Goal: Information Seeking & Learning: Learn about a topic

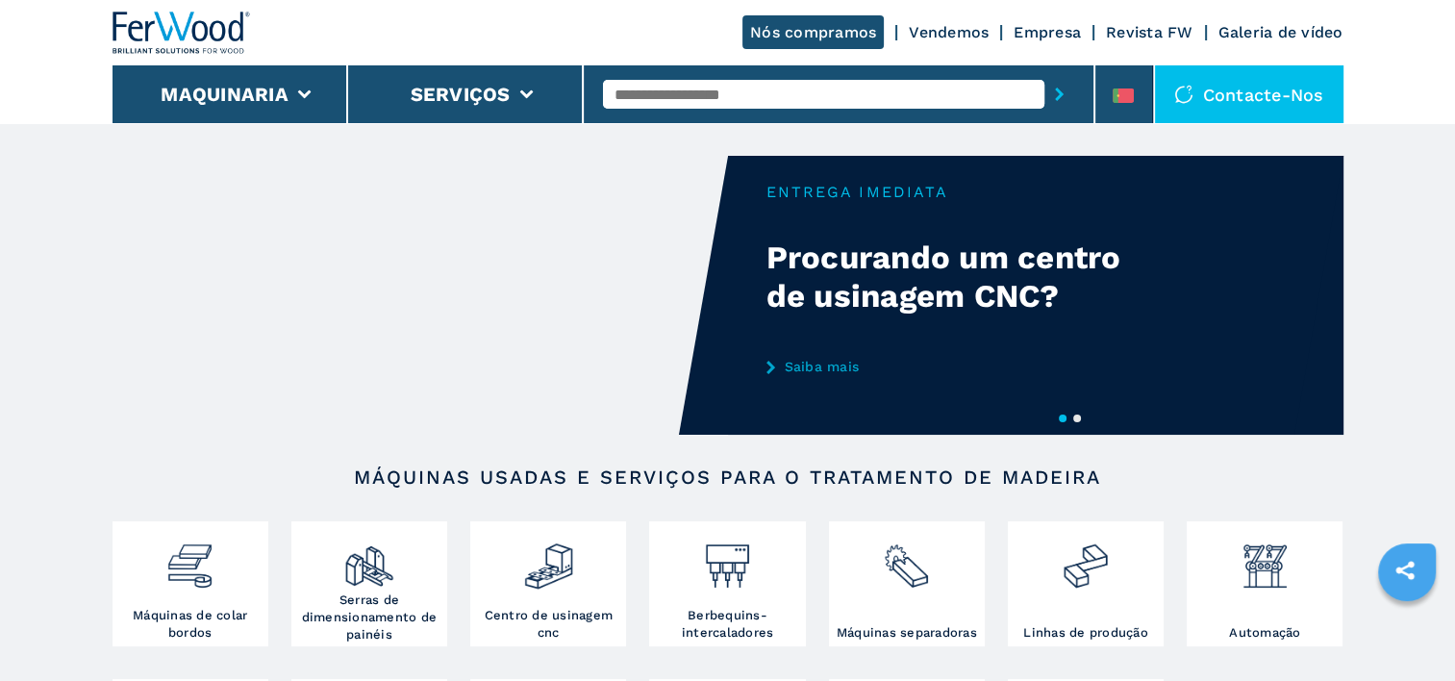
click at [752, 103] on input "text" at bounding box center [823, 94] width 441 height 29
type input "****"
click at [1044, 72] on button "submit-button" at bounding box center [1059, 94] width 30 height 44
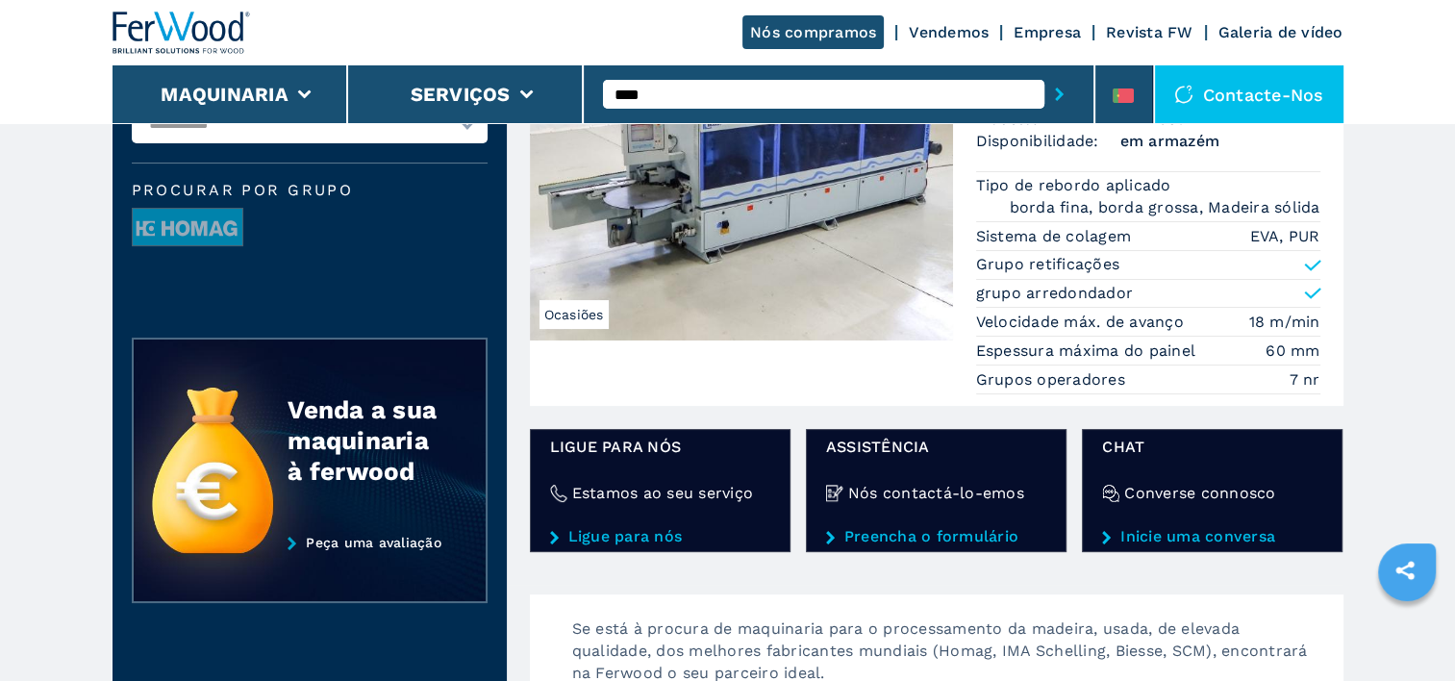
scroll to position [96, 0]
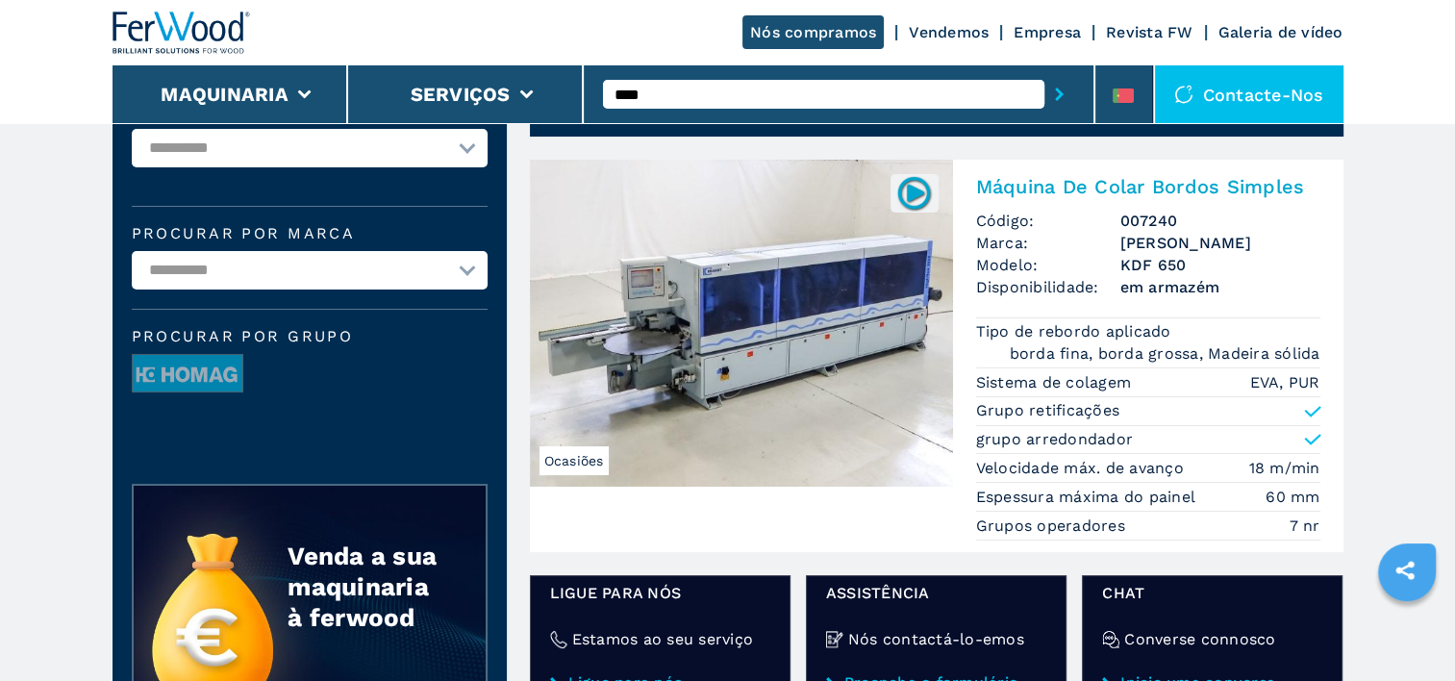
click at [804, 327] on img at bounding box center [741, 323] width 423 height 327
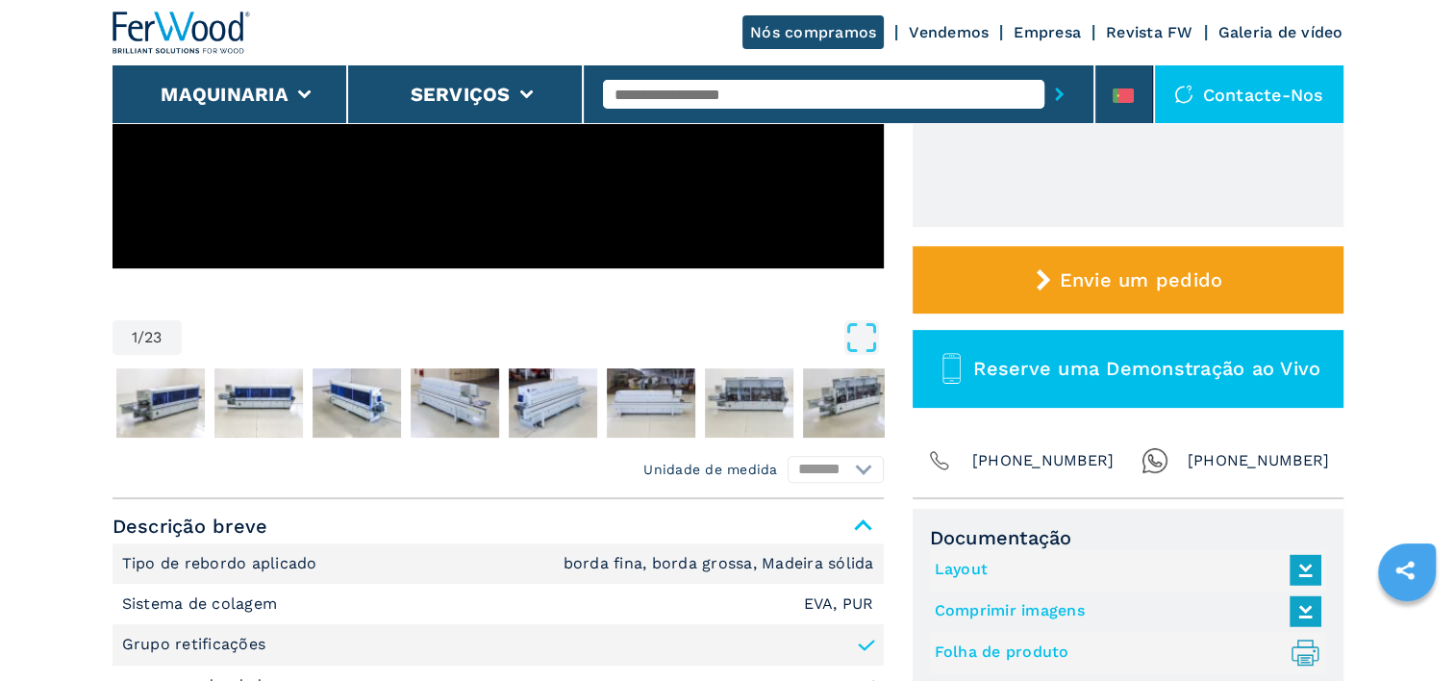
scroll to position [577, 0]
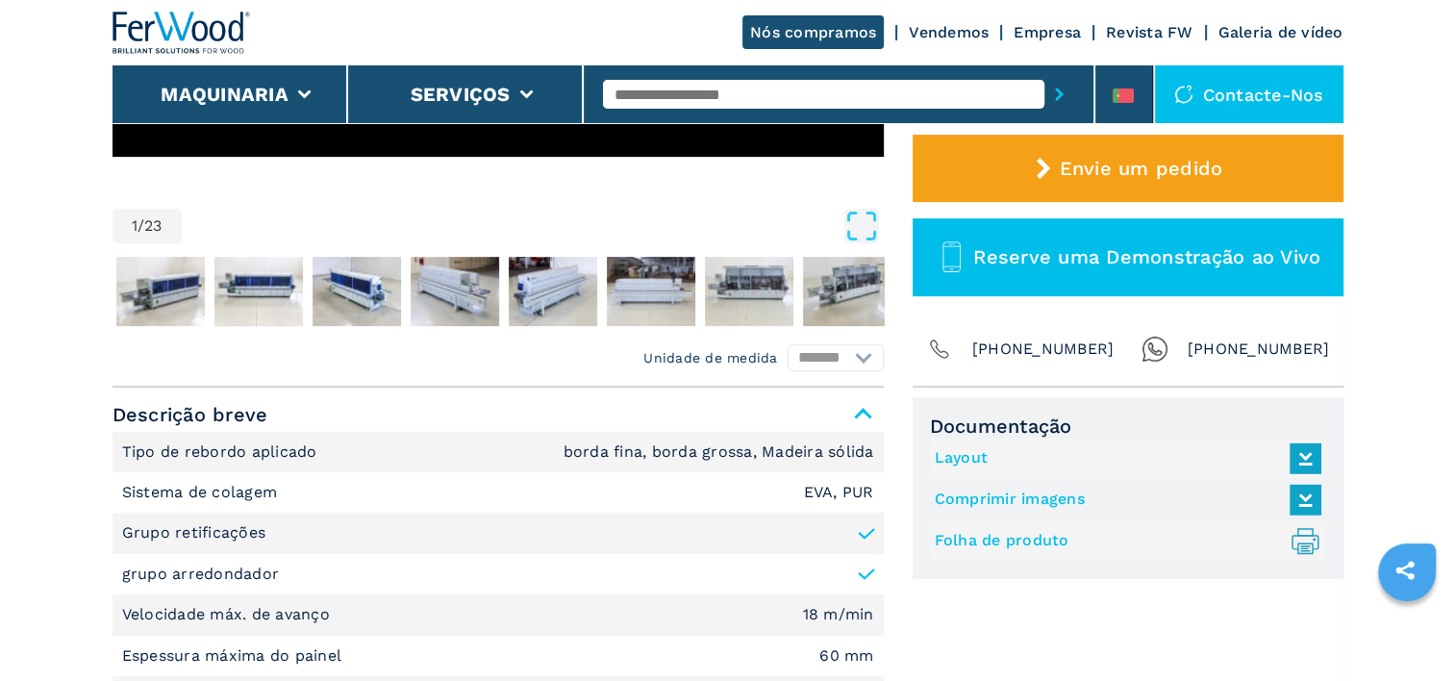
click at [1012, 530] on link "Folha de produto .prefix__st0{stroke-linecap:round;stroke-linejoin:round}.prefi…" at bounding box center [1123, 541] width 377 height 32
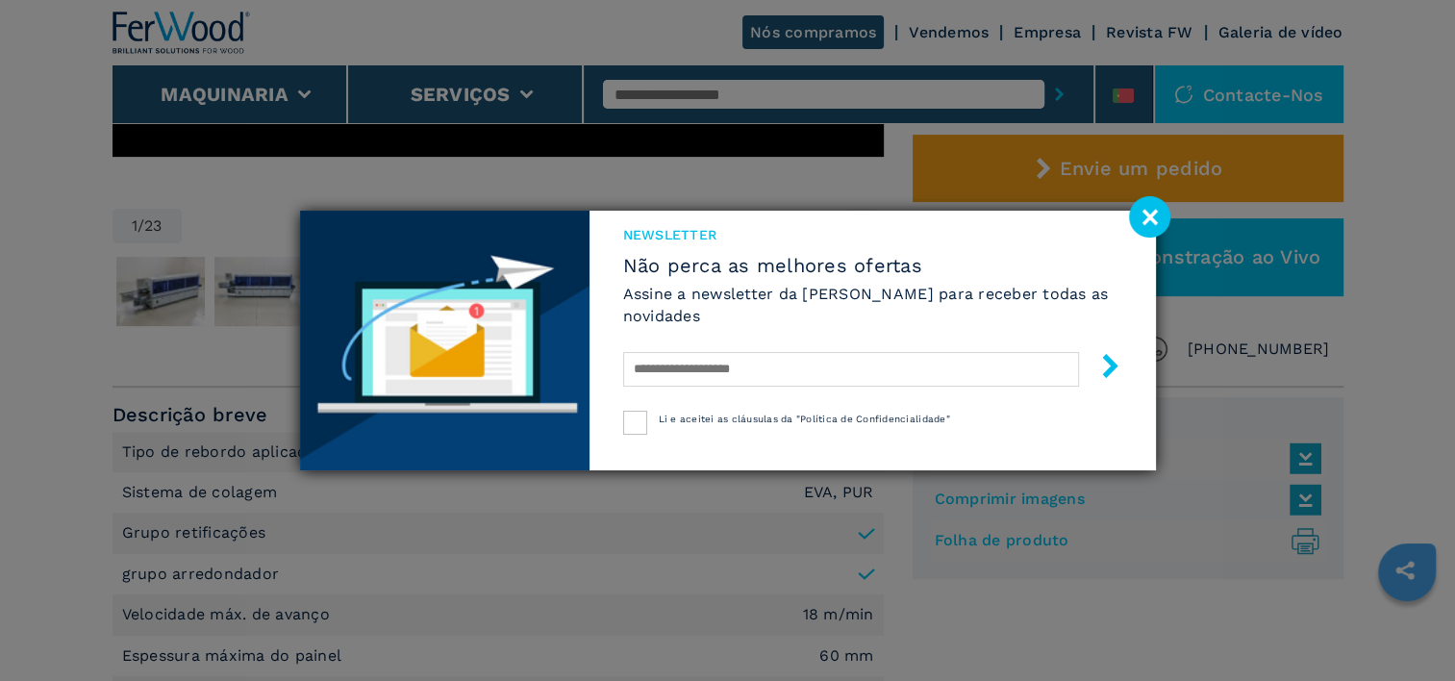
click at [1154, 211] on image at bounding box center [1149, 216] width 41 height 41
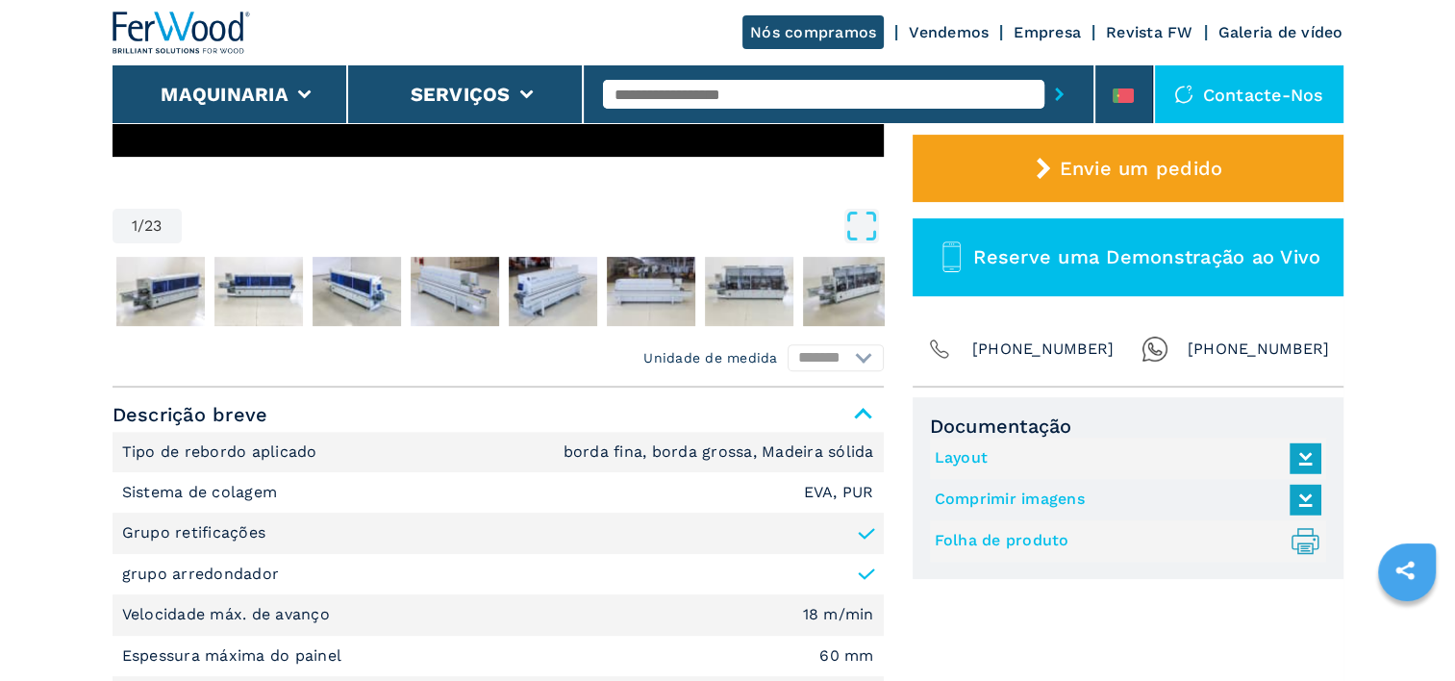
click at [673, 104] on input "text" at bounding box center [823, 94] width 441 height 29
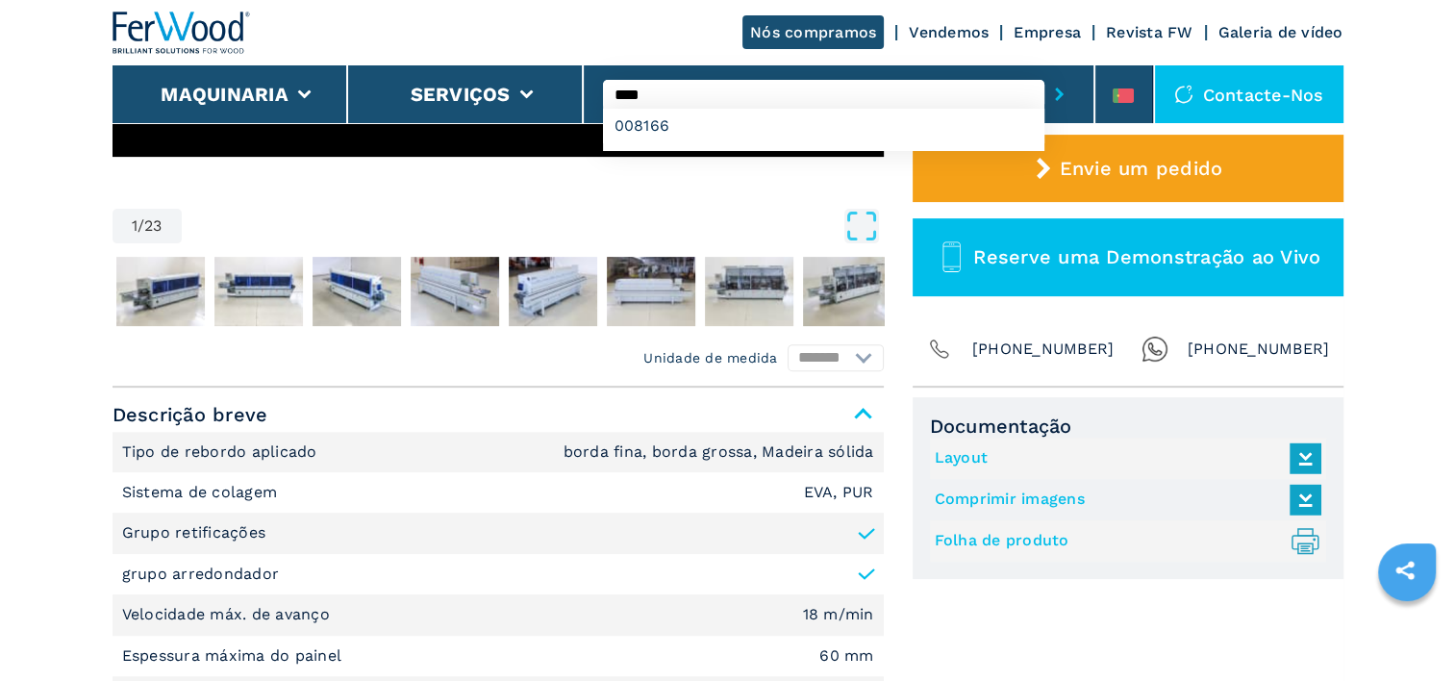
type input "****"
click at [1044, 72] on button "submit-button" at bounding box center [1059, 94] width 30 height 44
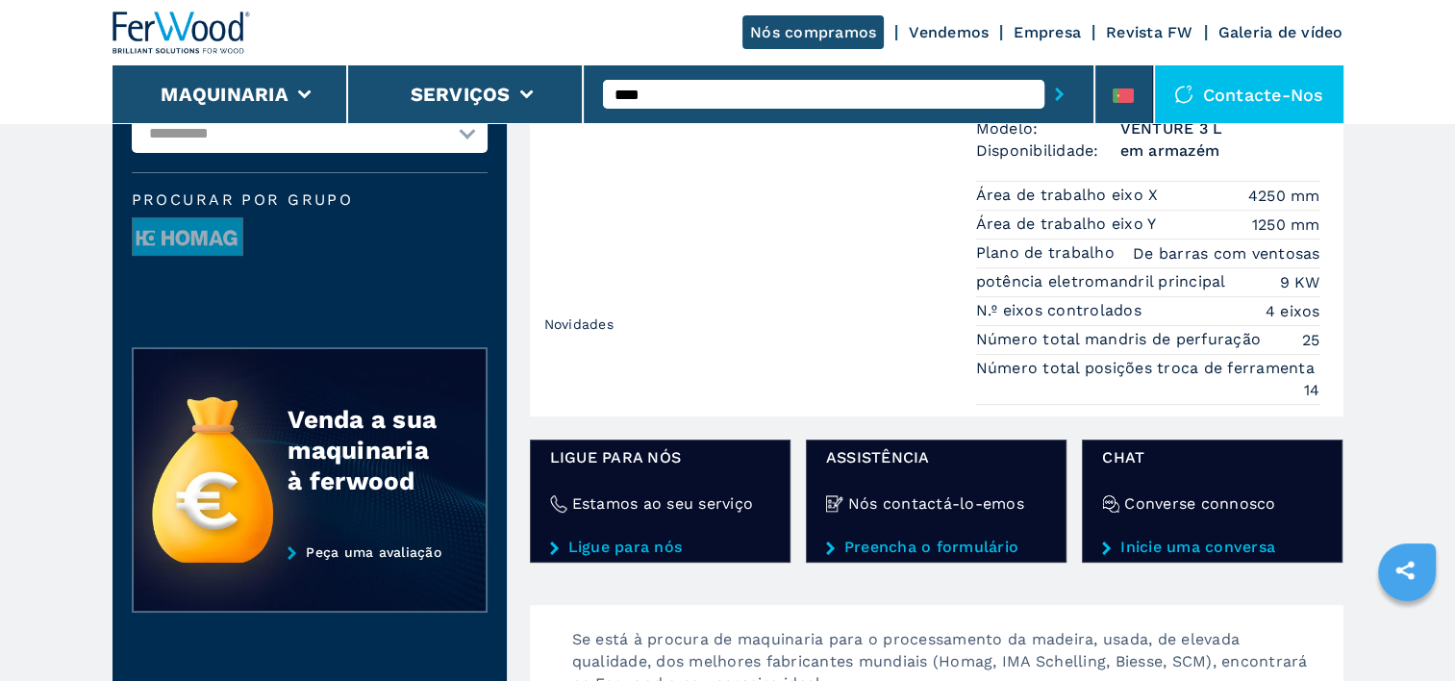
scroll to position [192, 0]
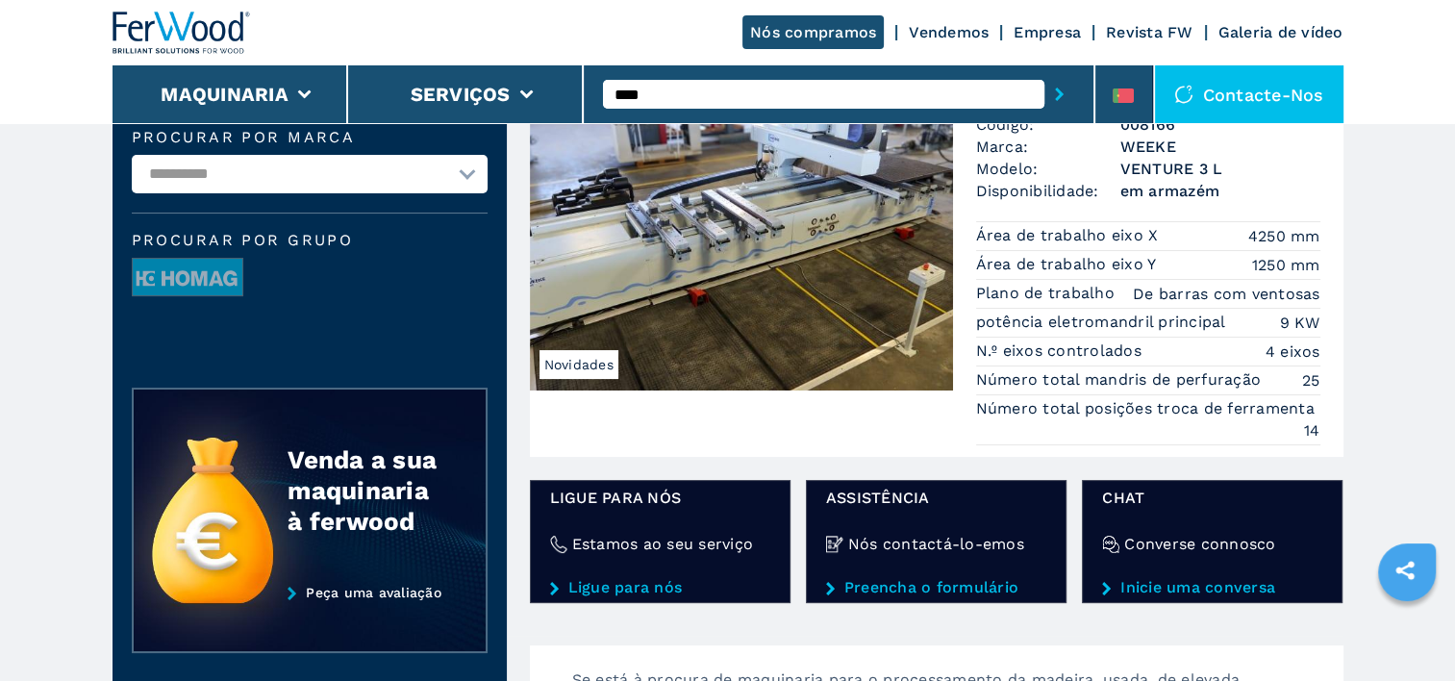
click at [831, 304] on img at bounding box center [741, 226] width 423 height 327
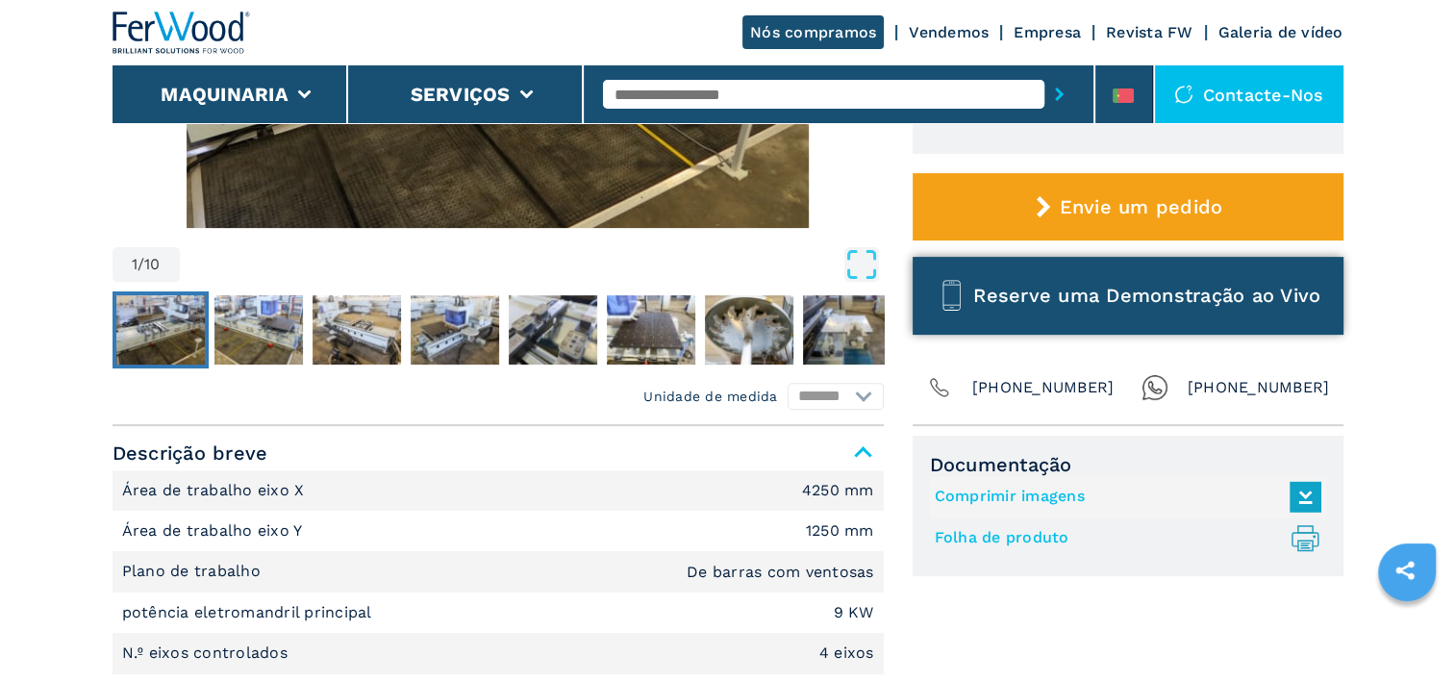
scroll to position [673, 0]
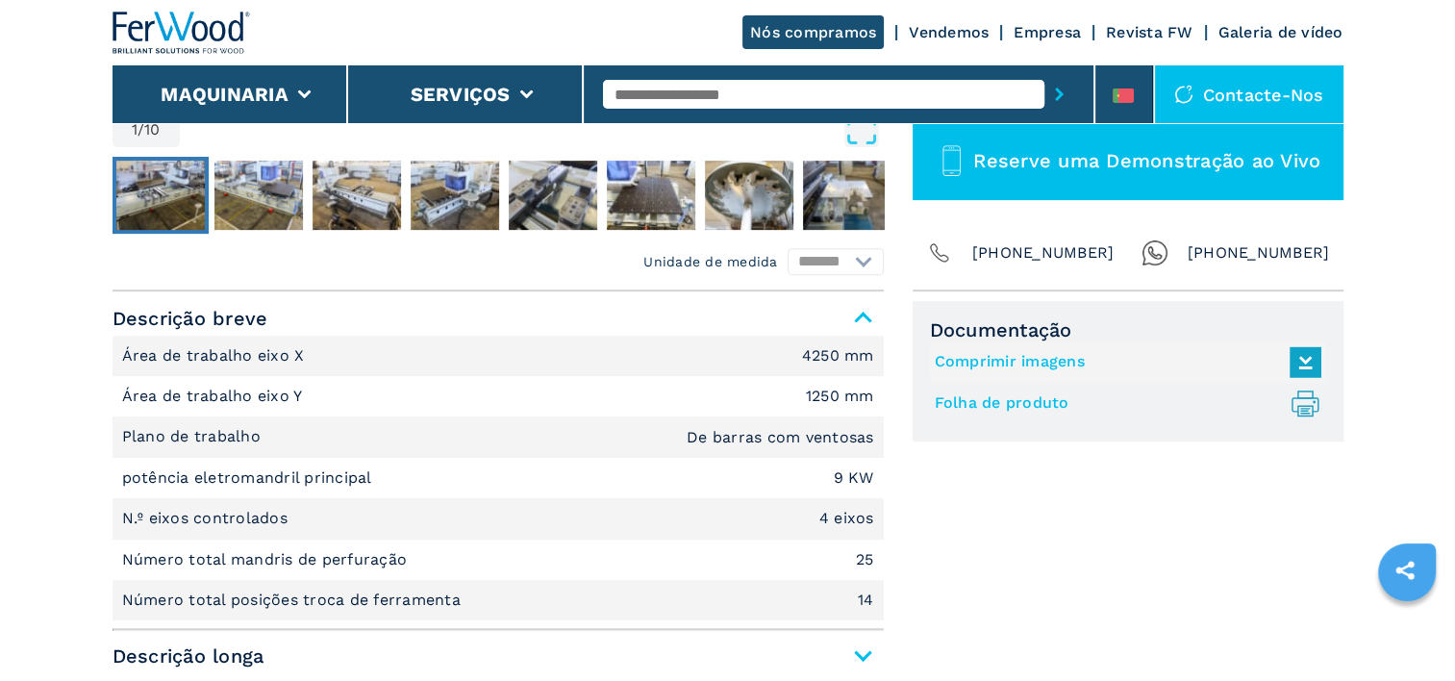
click at [1011, 402] on link "Folha de produto .prefix__st0{stroke-linecap:round;stroke-linejoin:round}.prefi…" at bounding box center [1123, 404] width 377 height 32
